Goal: Task Accomplishment & Management: Manage account settings

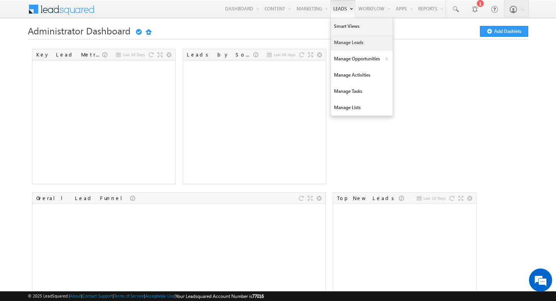
click at [350, 44] on link "Manage Leads" at bounding box center [362, 42] width 62 height 16
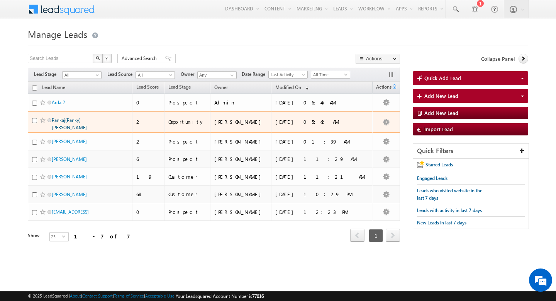
click at [68, 119] on link "Pankaj(Panky) Kumar" at bounding box center [69, 123] width 35 height 13
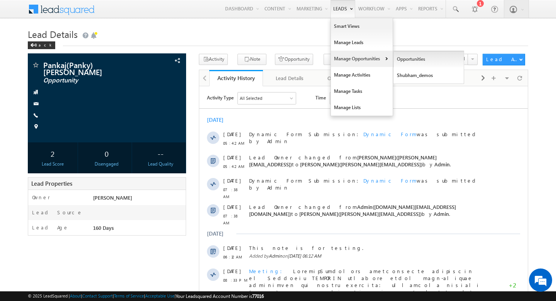
click at [422, 63] on link "Opportunities" at bounding box center [429, 59] width 71 height 16
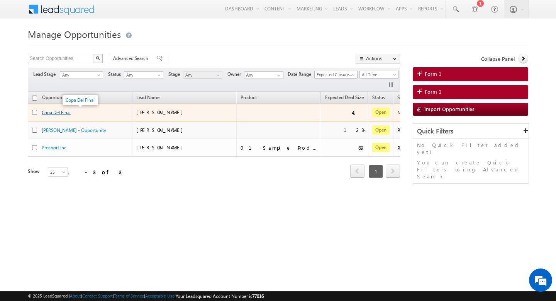
click at [52, 112] on link "Copa Del Final" at bounding box center [56, 112] width 29 height 6
